Goal: Navigation & Orientation: Find specific page/section

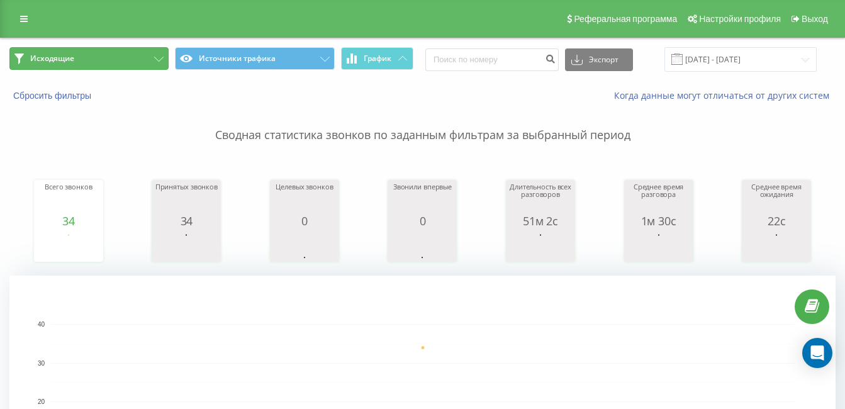
click at [78, 59] on button "Исходящие" at bounding box center [88, 58] width 159 height 23
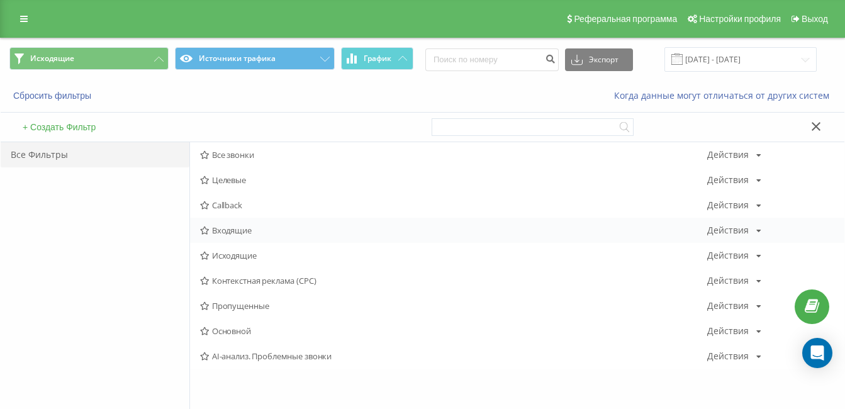
click at [224, 226] on span "Входящие" at bounding box center [453, 230] width 507 height 9
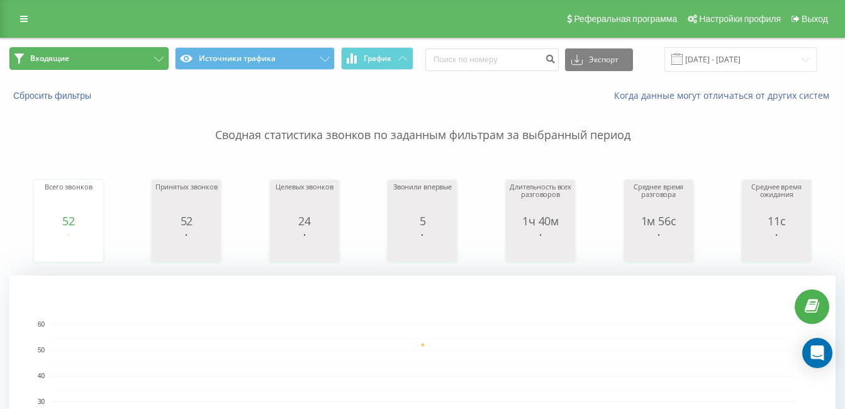
click at [137, 62] on button "Входящие" at bounding box center [88, 58] width 159 height 23
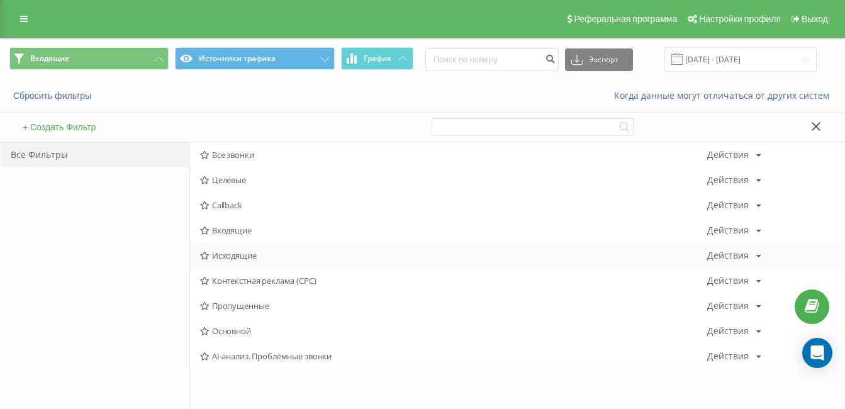
click at [254, 253] on span "Исходящие" at bounding box center [453, 255] width 507 height 9
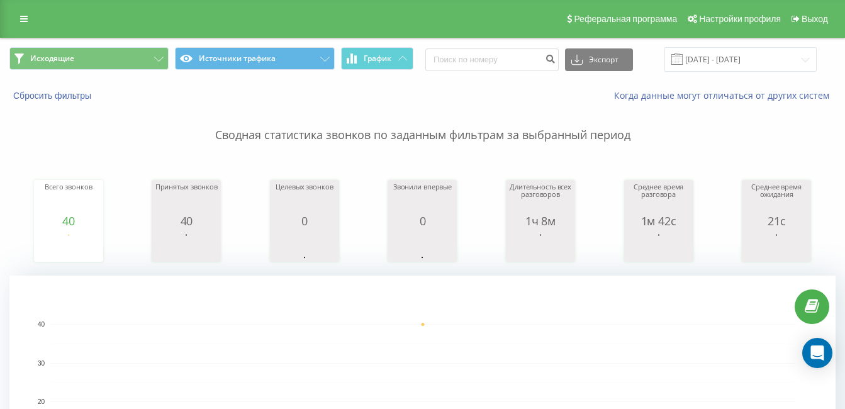
click at [41, 2] on div "Реферальная программа Настройки профиля Выход" at bounding box center [422, 19] width 845 height 38
click at [138, 57] on button "Исходящие" at bounding box center [88, 58] width 159 height 23
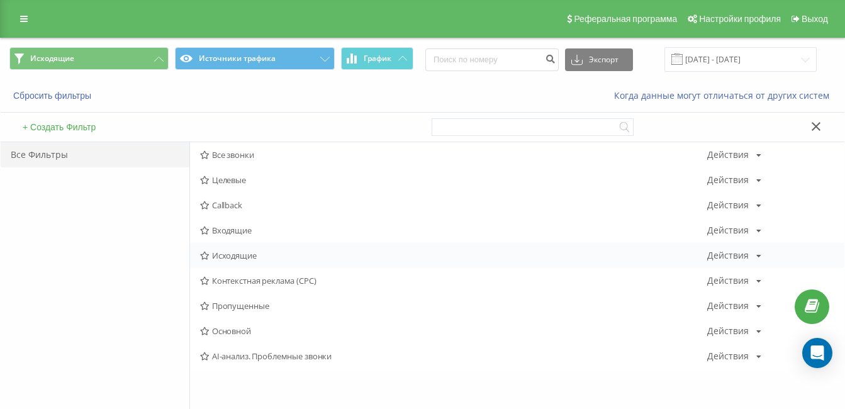
click at [220, 257] on span "Исходящие" at bounding box center [453, 255] width 507 height 9
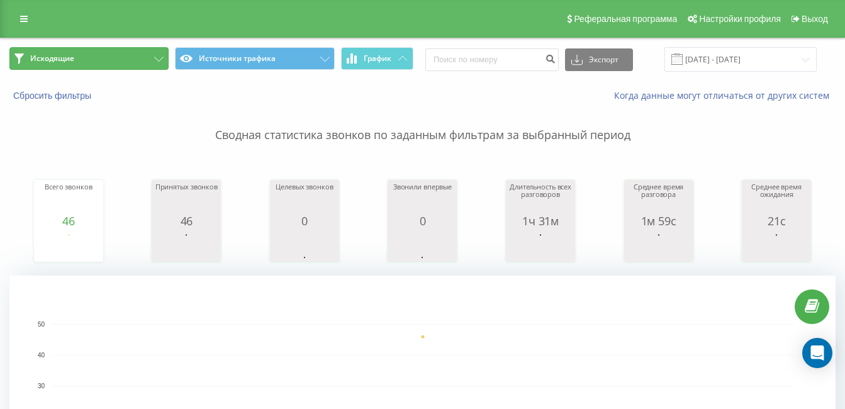
click at [116, 60] on button "Исходящие" at bounding box center [88, 58] width 159 height 23
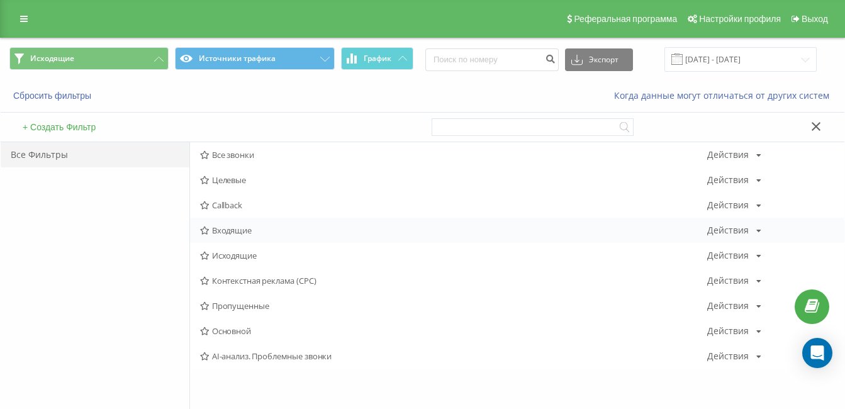
click at [245, 228] on span "Входящие" at bounding box center [453, 230] width 507 height 9
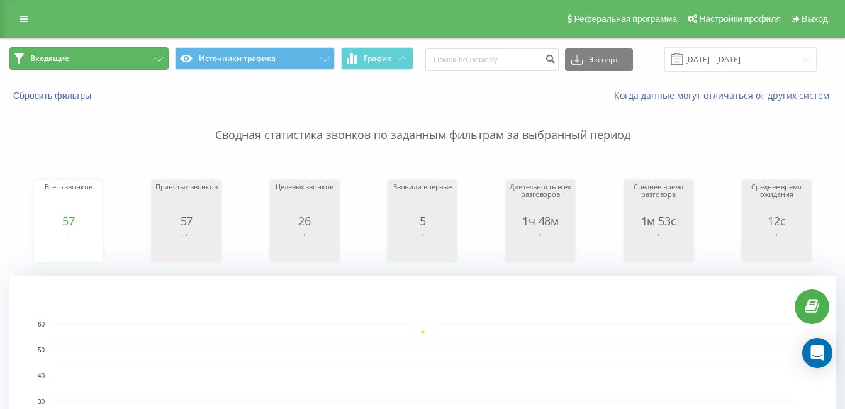
click at [77, 58] on button "Входящие" at bounding box center [88, 58] width 159 height 23
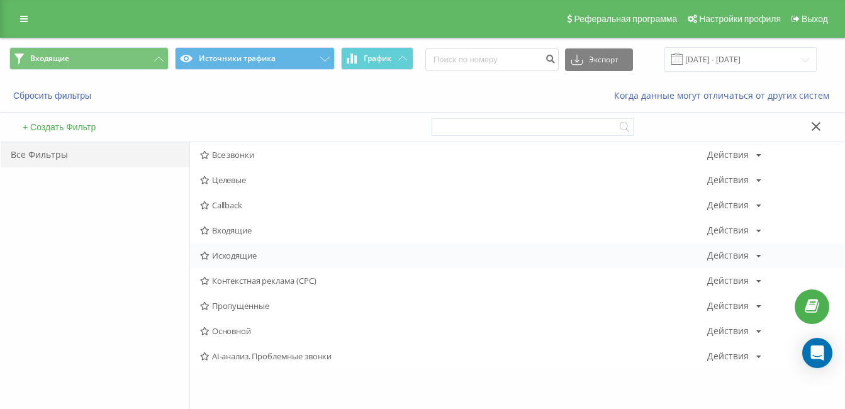
click at [228, 258] on span "Исходящие" at bounding box center [453, 255] width 507 height 9
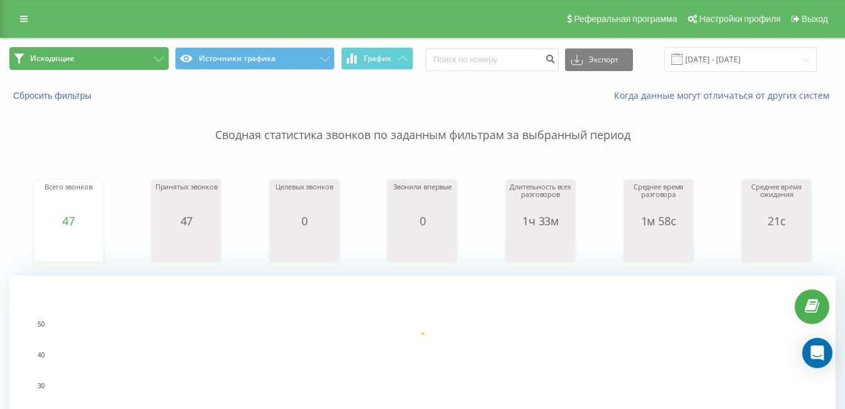
click at [104, 60] on button "Исходящие" at bounding box center [88, 58] width 159 height 23
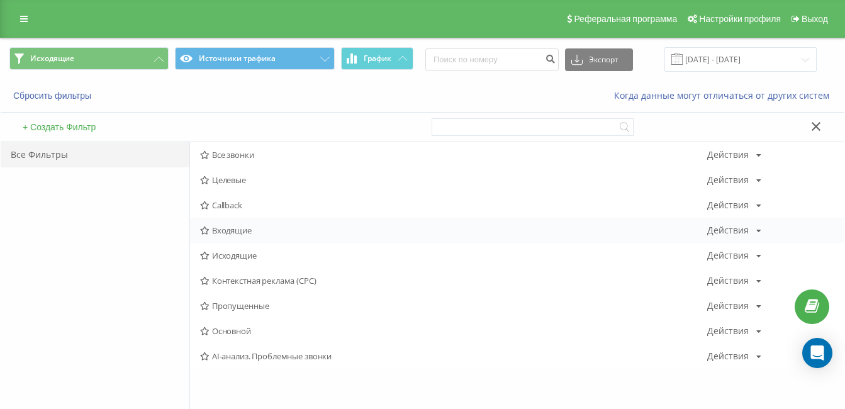
click at [228, 235] on span "Входящие" at bounding box center [453, 230] width 507 height 9
